Goal: Information Seeking & Learning: Learn about a topic

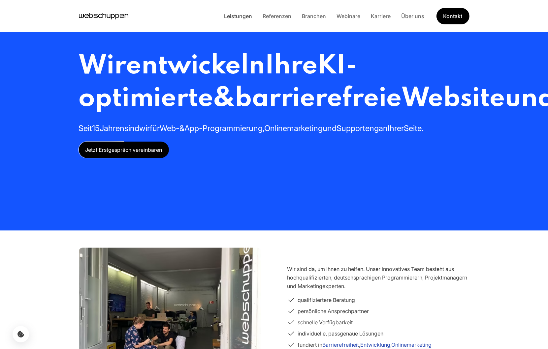
click at [245, 16] on link "Leistungen" at bounding box center [238, 16] width 39 height 7
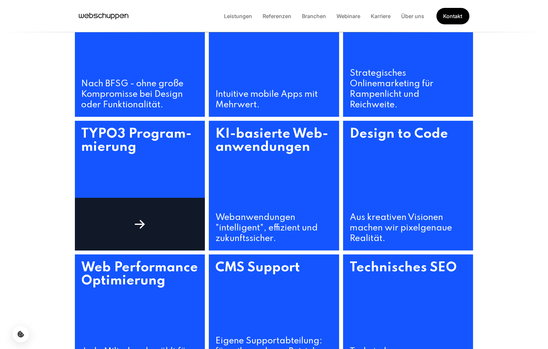
scroll to position [346, 0]
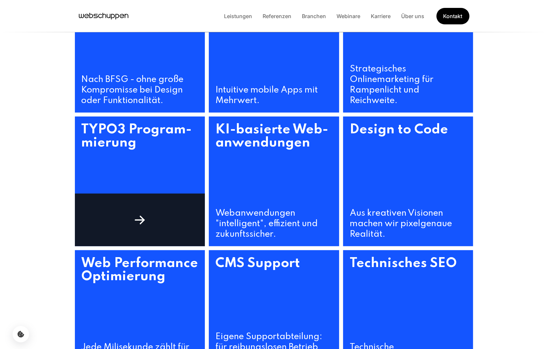
click at [147, 166] on h3 "TYPO3 Program­mierung" at bounding box center [140, 163] width 130 height 92
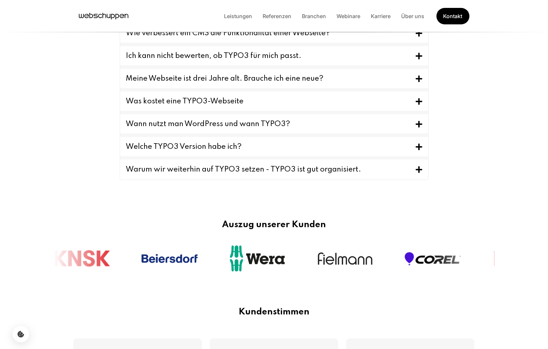
scroll to position [693, 0]
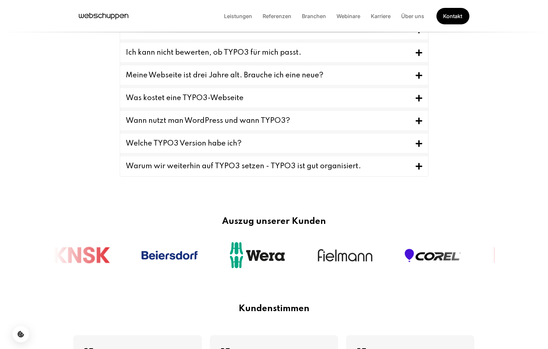
click at [179, 145] on button "Welche TYPO3 Version habe ich?" at bounding box center [274, 143] width 308 height 19
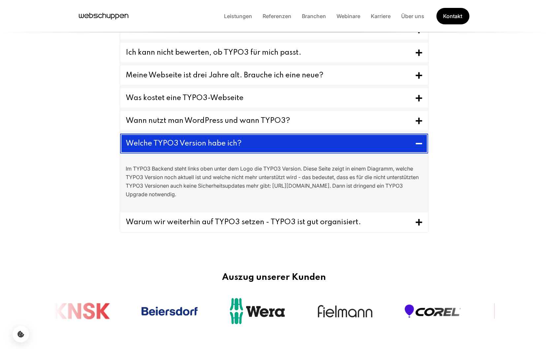
click at [179, 145] on button "Welche TYPO3 Version habe ich?" at bounding box center [274, 144] width 308 height 20
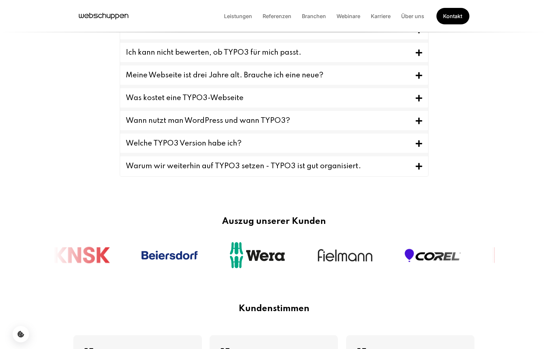
click at [184, 166] on button "Warum wir weiterhin auf TYPO3 setzen - TYPO3 ist gut organisiert." at bounding box center [274, 167] width 308 height 20
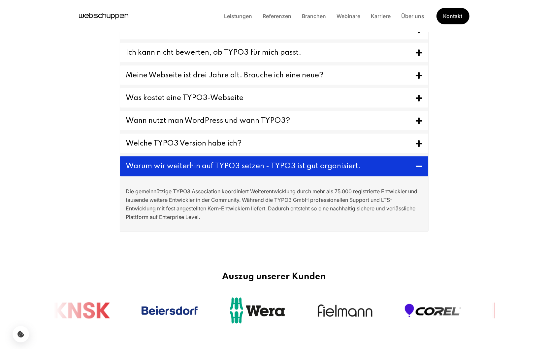
drag, startPoint x: 203, startPoint y: 216, endPoint x: 124, endPoint y: 193, distance: 82.1
click at [124, 193] on div "Die gemeinnützige TYPO3 Association koordiniert Weiterentwicklung durch mehr al…" at bounding box center [274, 204] width 307 height 55
copy p "Die gemeinnützige TYPO3 Association koordiniert Weiterentwicklung durch mehr al…"
click at [486, 185] on section "FAQ Wie verbessert ein CMS die Funktionalität einer Webseite? Content Managemen…" at bounding box center [274, 119] width 548 height 275
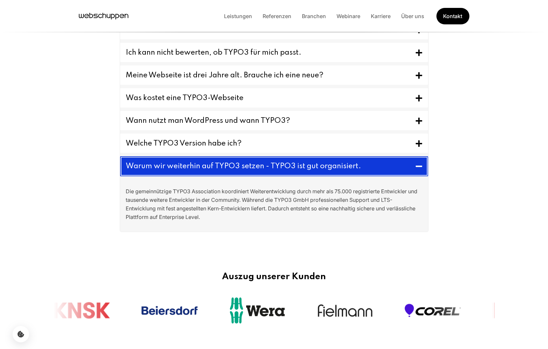
click at [422, 167] on icon "Toggle FAQ" at bounding box center [418, 167] width 7 height 8
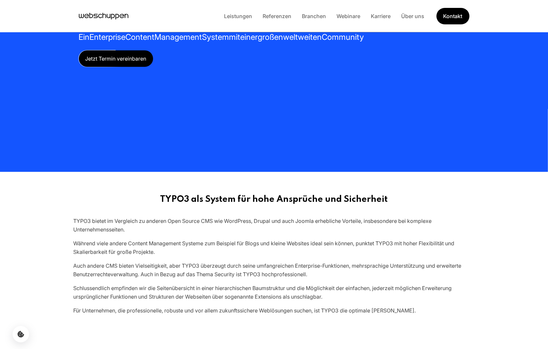
scroll to position [0, 0]
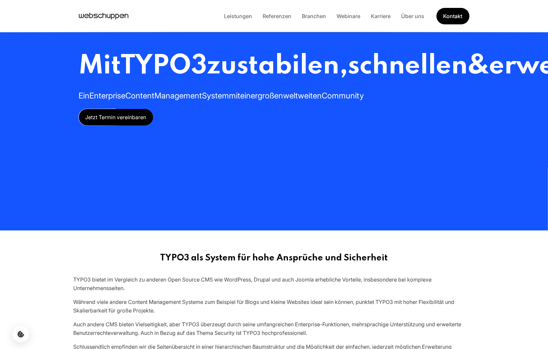
click at [119, 15] on icon "Hauptseite besuchen" at bounding box center [103, 16] width 49 height 10
